Goal: Browse casually: Explore the website without a specific task or goal

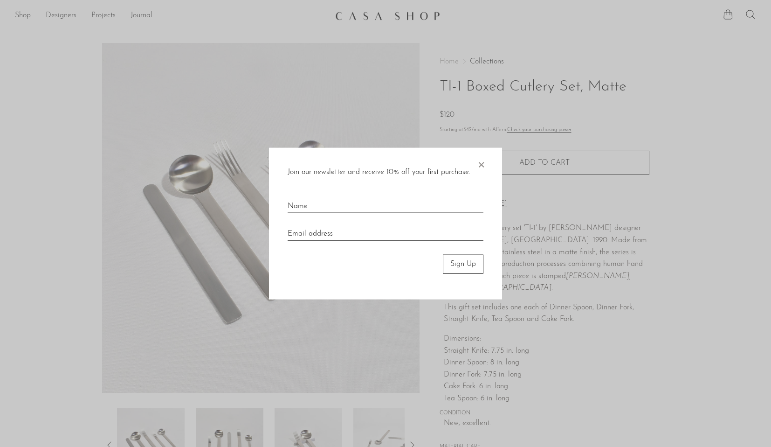
click at [482, 164] on span "×" at bounding box center [481, 163] width 9 height 30
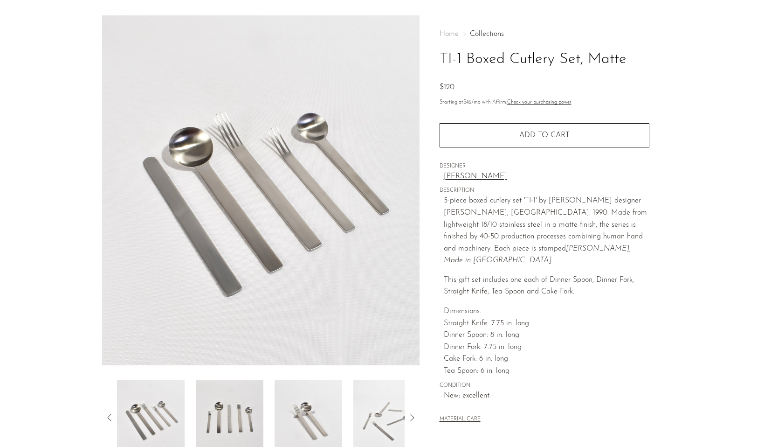
scroll to position [60, 0]
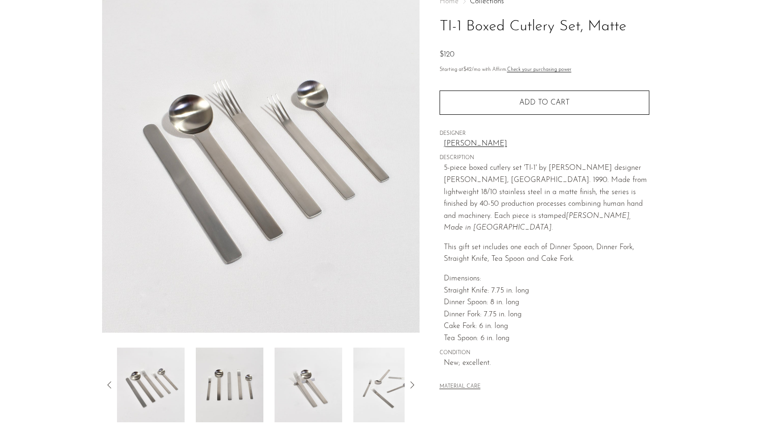
click at [225, 421] on img at bounding box center [230, 384] width 68 height 75
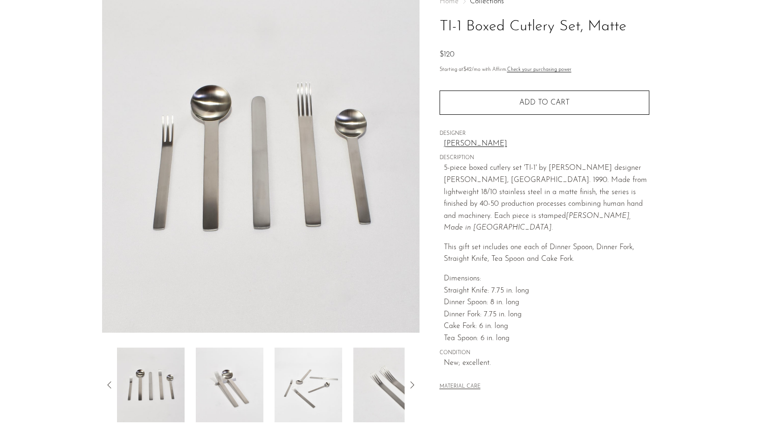
click at [296, 389] on img at bounding box center [309, 384] width 68 height 75
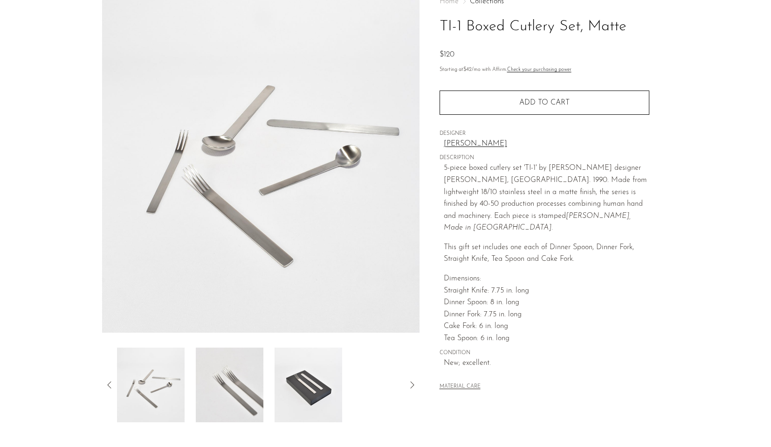
click at [321, 386] on img at bounding box center [309, 384] width 68 height 75
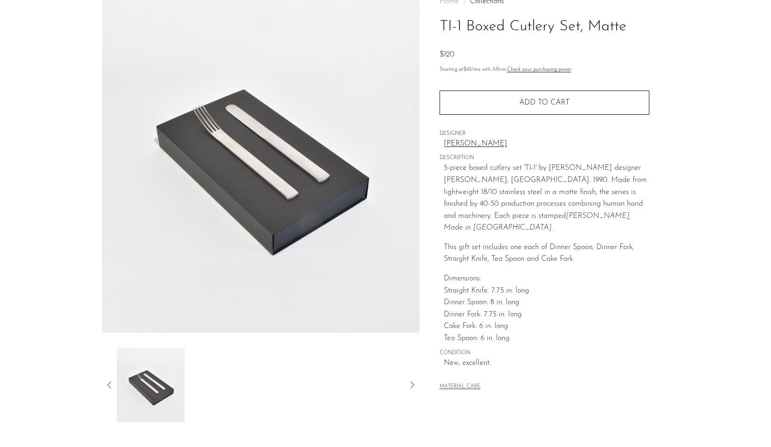
scroll to position [0, 0]
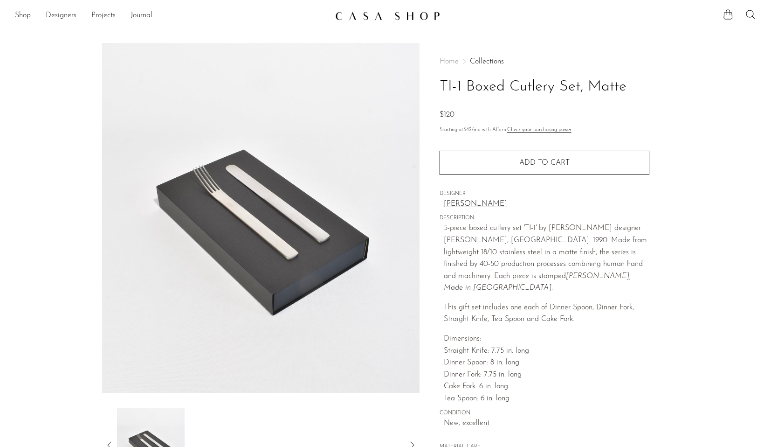
click at [387, 21] on link at bounding box center [385, 15] width 101 height 17
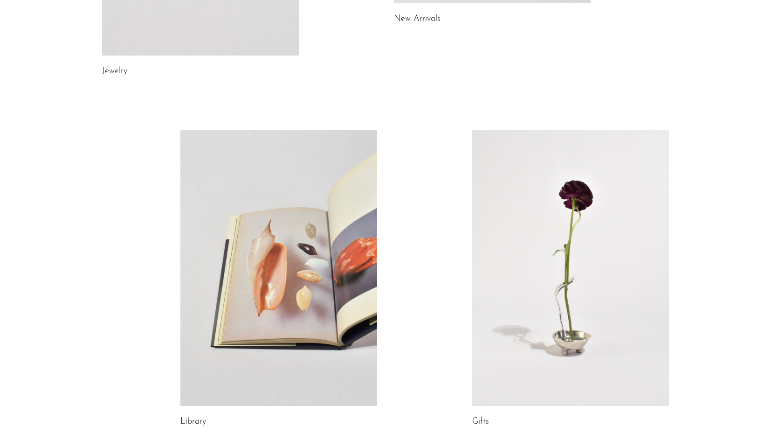
scroll to position [460, 0]
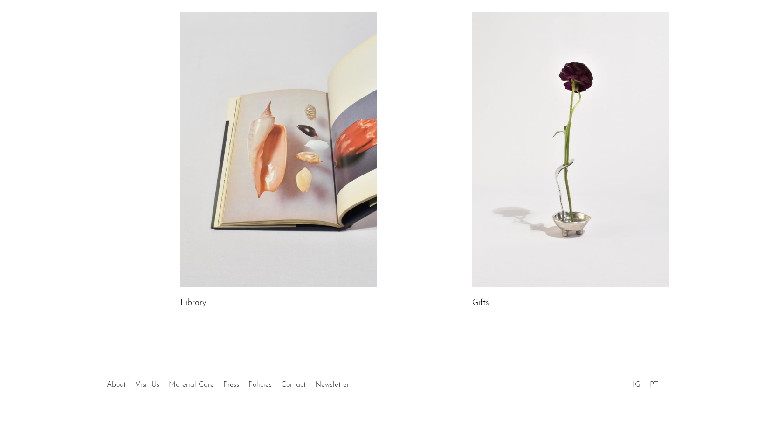
click at [514, 219] on link at bounding box center [570, 150] width 197 height 276
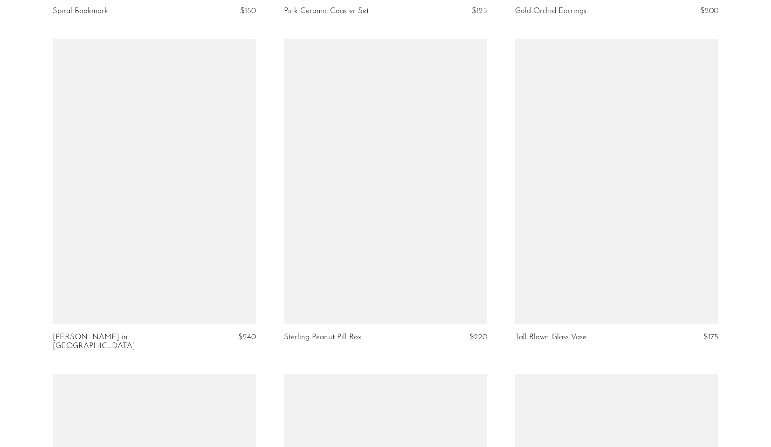
scroll to position [2666, 0]
